Goal: Transaction & Acquisition: Download file/media

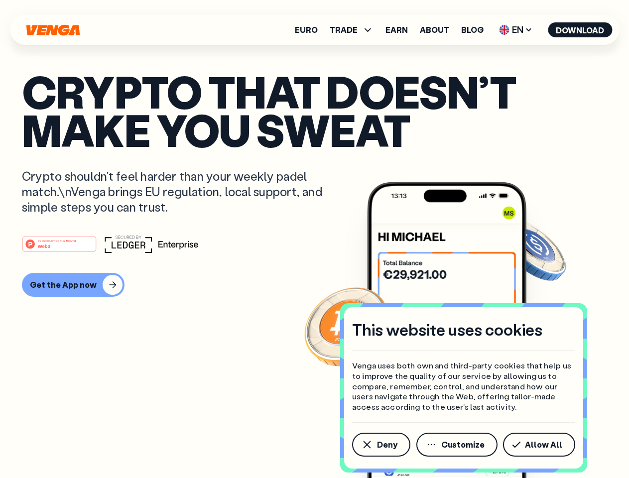
click at [314, 239] on div "#1 PRODUCT OF THE MONTH Web3" at bounding box center [314, 244] width 585 height 18
click at [381, 445] on span "Deny" at bounding box center [387, 445] width 20 height 8
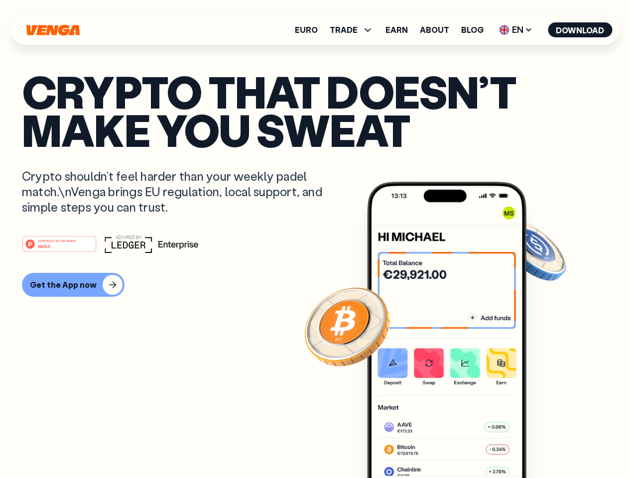
click at [458, 445] on img at bounding box center [446, 349] width 159 height 334
click at [541, 445] on article "Crypto that doesn’t make you sweat Crypto shouldn’t feel harder than your weekl…" at bounding box center [314, 259] width 585 height 374
click at [355, 30] on span "TRADE" at bounding box center [344, 30] width 28 height 8
click at [516, 30] on span "EN" at bounding box center [516, 30] width 40 height 16
click at [580, 30] on button "Download" at bounding box center [580, 29] width 64 height 15
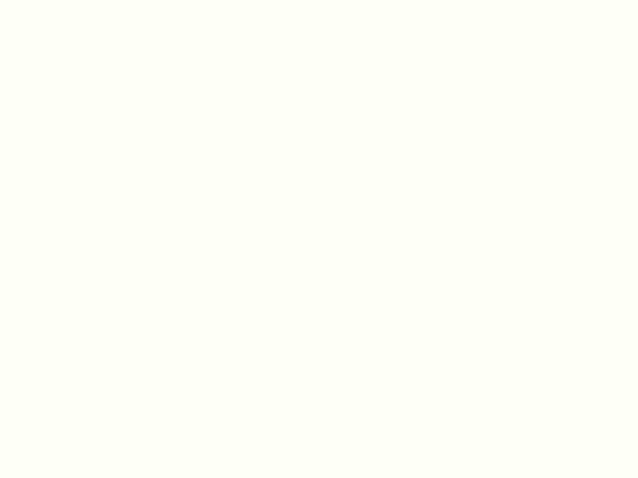
click at [72, 0] on html "This website uses cookies Venga uses both own and third-party cookies that help…" at bounding box center [319, 0] width 638 height 0
click at [61, 0] on html "This website uses cookies Venga uses both own and third-party cookies that help…" at bounding box center [319, 0] width 638 height 0
